Goal: Information Seeking & Learning: Learn about a topic

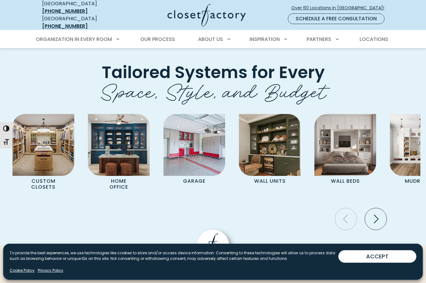
scroll to position [2215, 0]
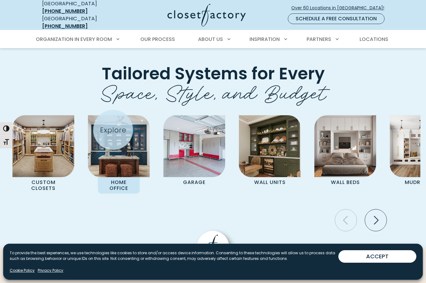
click at [117, 134] on img "Pages Gallery" at bounding box center [119, 146] width 62 height 62
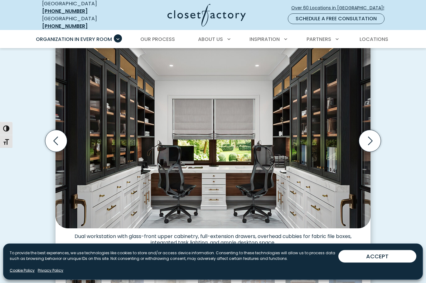
scroll to position [184, 0]
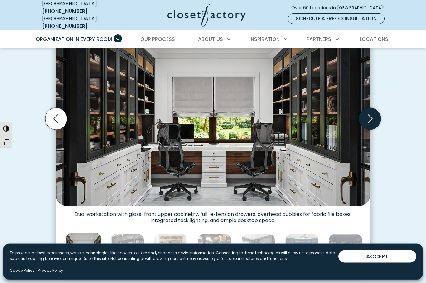
click at [368, 115] on icon "Next slide" at bounding box center [370, 119] width 22 height 22
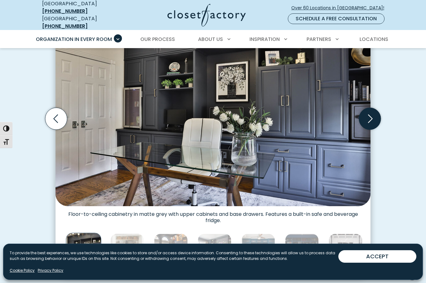
click at [373, 111] on icon "Next slide" at bounding box center [370, 119] width 22 height 22
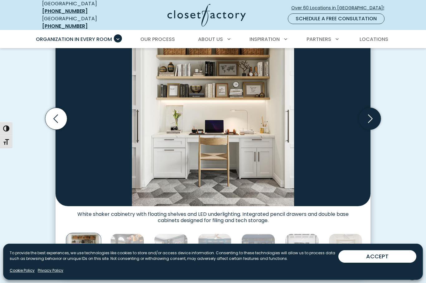
click at [370, 111] on icon "Next slide" at bounding box center [370, 119] width 22 height 22
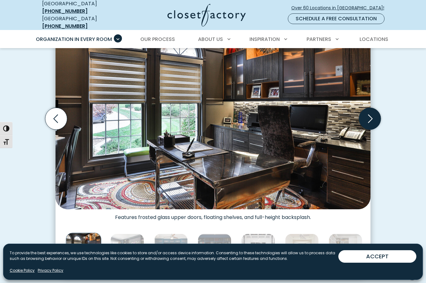
click at [368, 112] on icon "Next slide" at bounding box center [370, 119] width 22 height 22
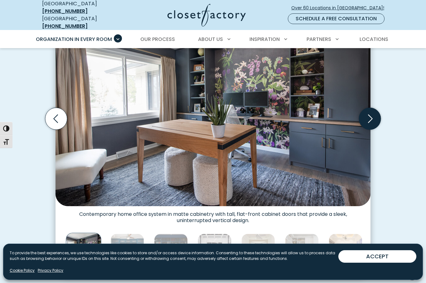
click at [369, 114] on icon "Next slide" at bounding box center [370, 119] width 22 height 22
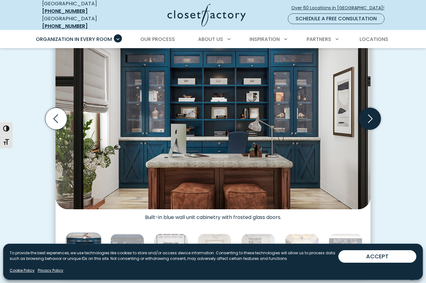
click at [371, 115] on icon "Next slide" at bounding box center [370, 119] width 5 height 8
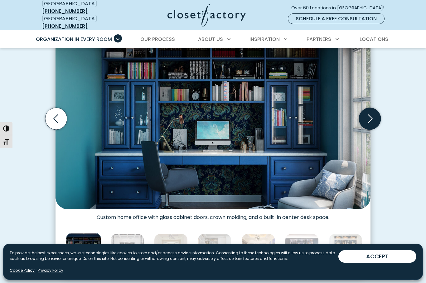
click at [371, 113] on icon "Next slide" at bounding box center [370, 119] width 22 height 22
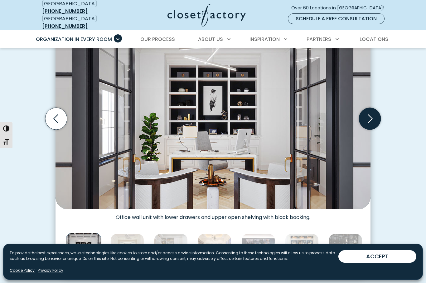
click at [371, 115] on icon "Next slide" at bounding box center [370, 119] width 5 height 8
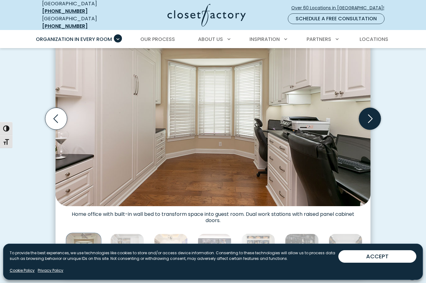
click at [371, 112] on icon "Next slide" at bounding box center [370, 119] width 22 height 22
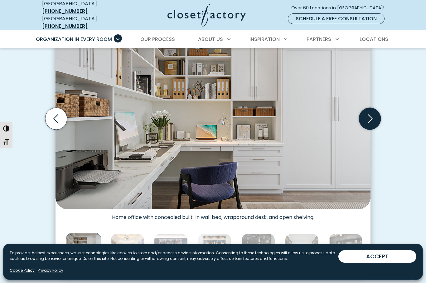
click at [370, 108] on icon "Next slide" at bounding box center [370, 119] width 22 height 22
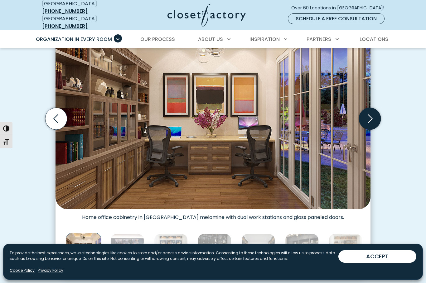
click at [368, 108] on icon "Next slide" at bounding box center [370, 119] width 22 height 22
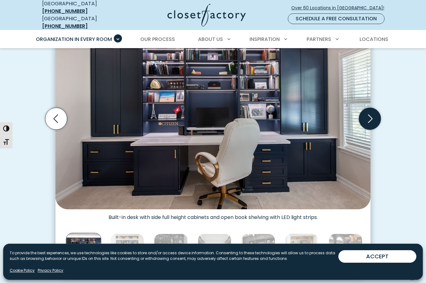
click at [371, 108] on icon "Next slide" at bounding box center [370, 119] width 22 height 22
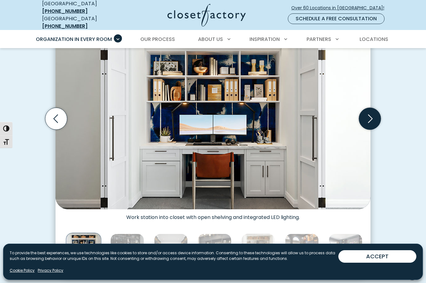
click at [374, 110] on icon "Next slide" at bounding box center [370, 119] width 22 height 22
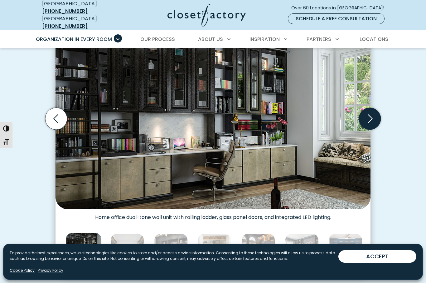
click at [374, 109] on icon "Next slide" at bounding box center [370, 119] width 22 height 22
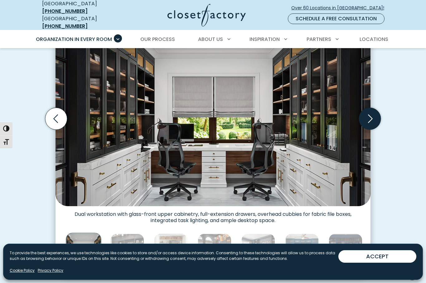
click at [372, 111] on icon "Next slide" at bounding box center [370, 119] width 22 height 22
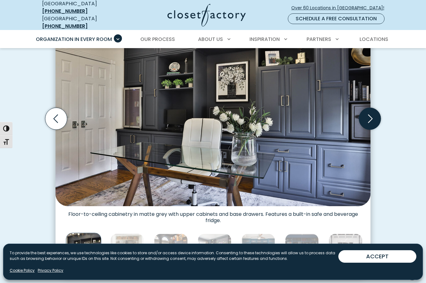
click at [375, 111] on icon "Next slide" at bounding box center [370, 119] width 22 height 22
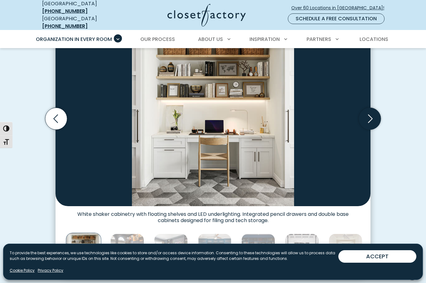
click at [372, 115] on icon "Next slide" at bounding box center [370, 119] width 5 height 8
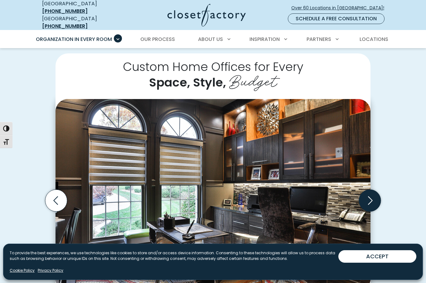
scroll to position [123, 0]
